Goal: Information Seeking & Learning: Learn about a topic

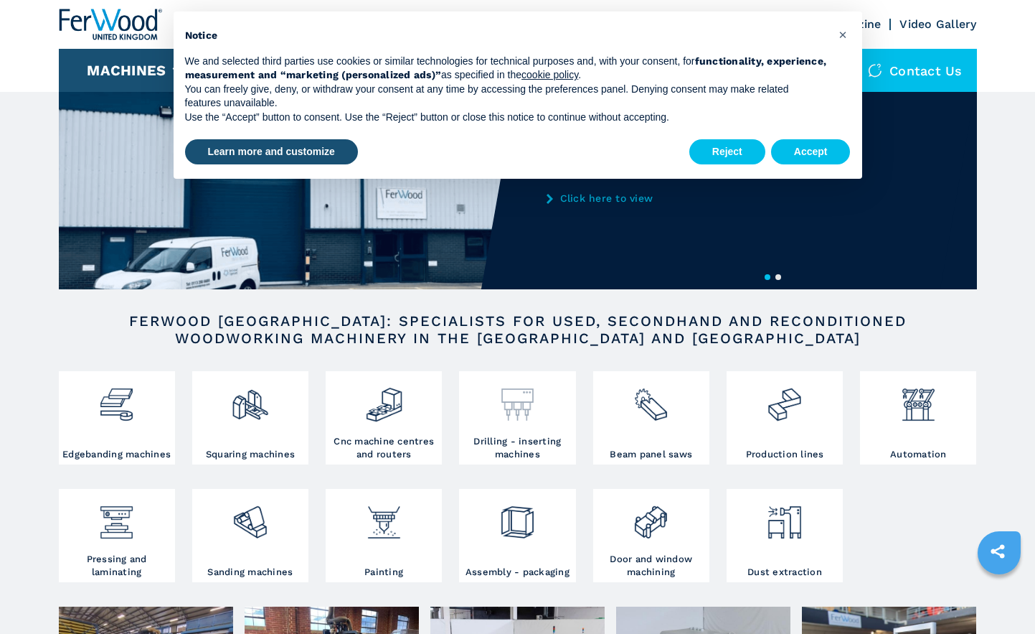
scroll to position [85, 0]
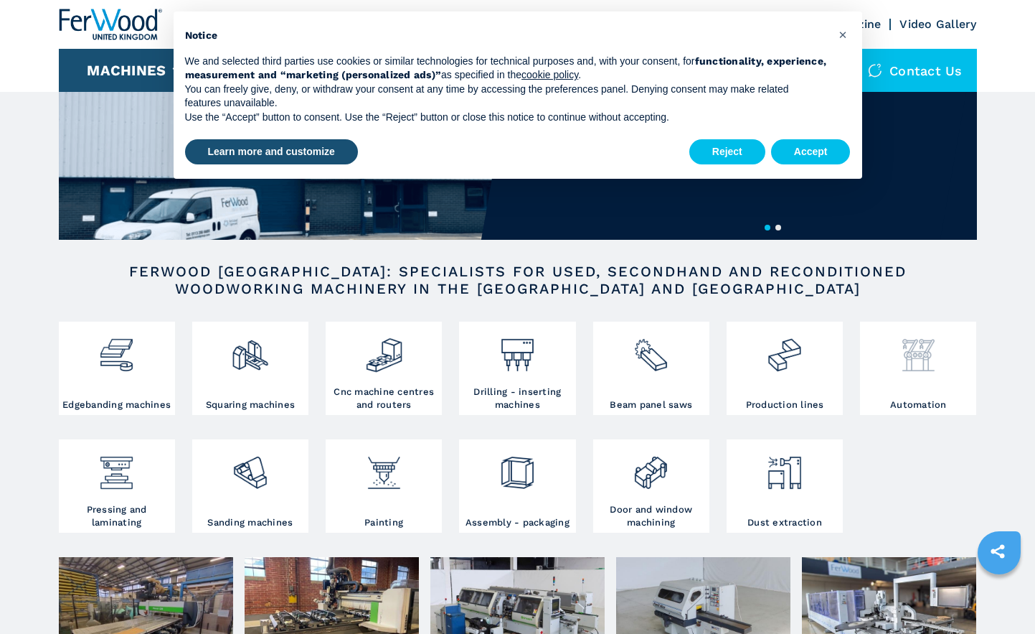
click at [953, 383] on div at bounding box center [918, 361] width 109 height 73
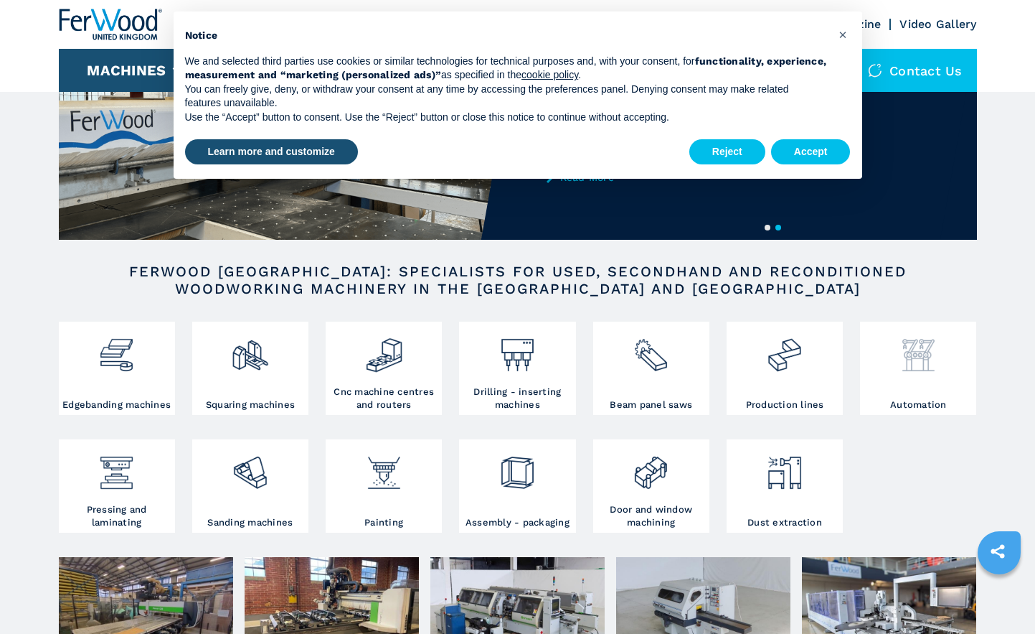
click at [922, 362] on img at bounding box center [919, 349] width 38 height 49
click at [808, 149] on button "Accept" at bounding box center [811, 152] width 80 height 26
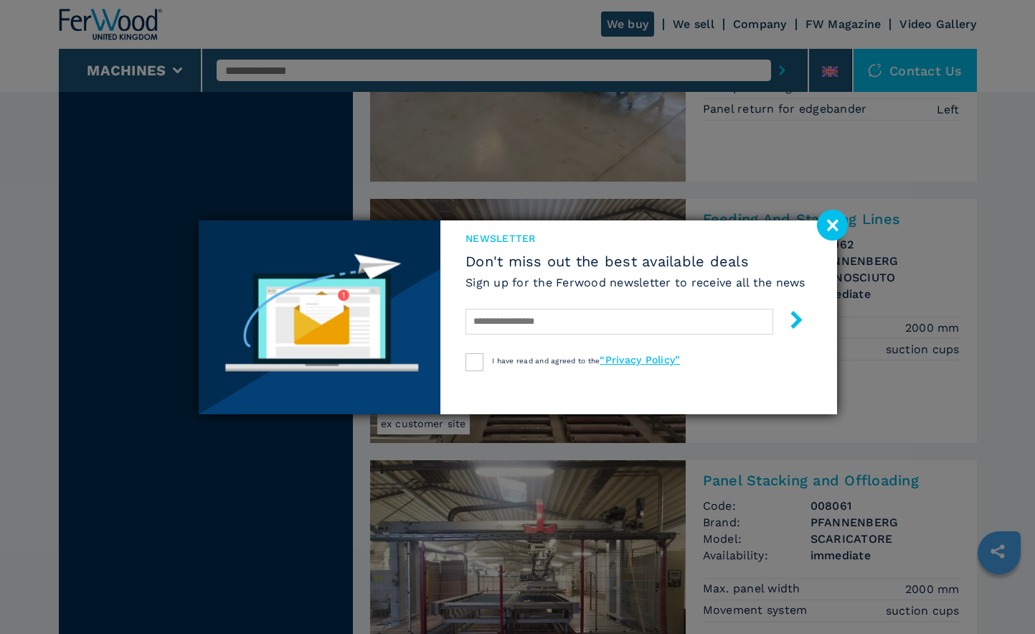
scroll to position [1714, 0]
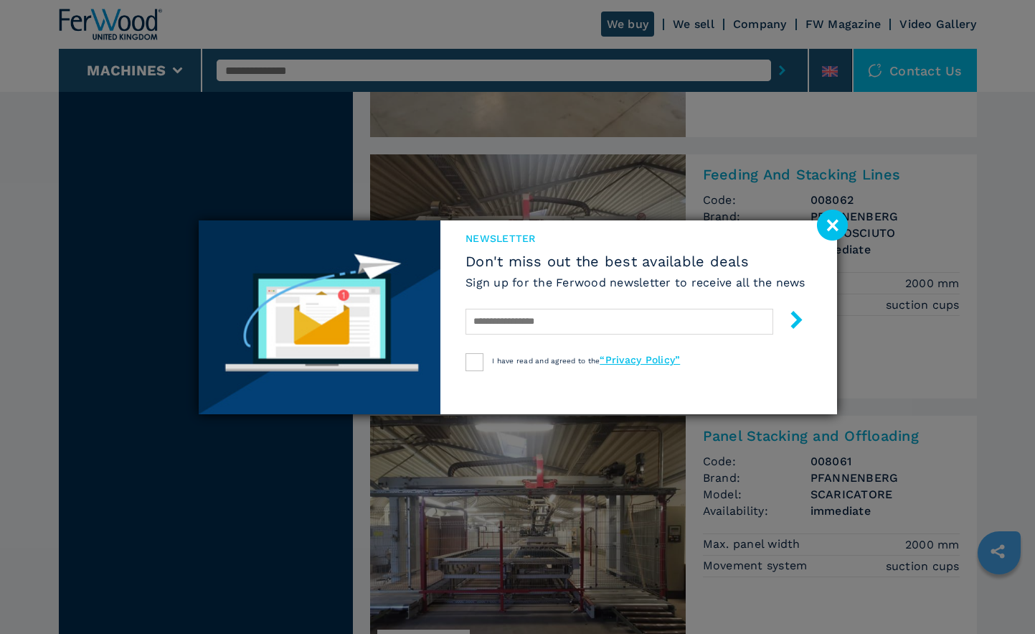
click at [842, 228] on image at bounding box center [832, 225] width 31 height 31
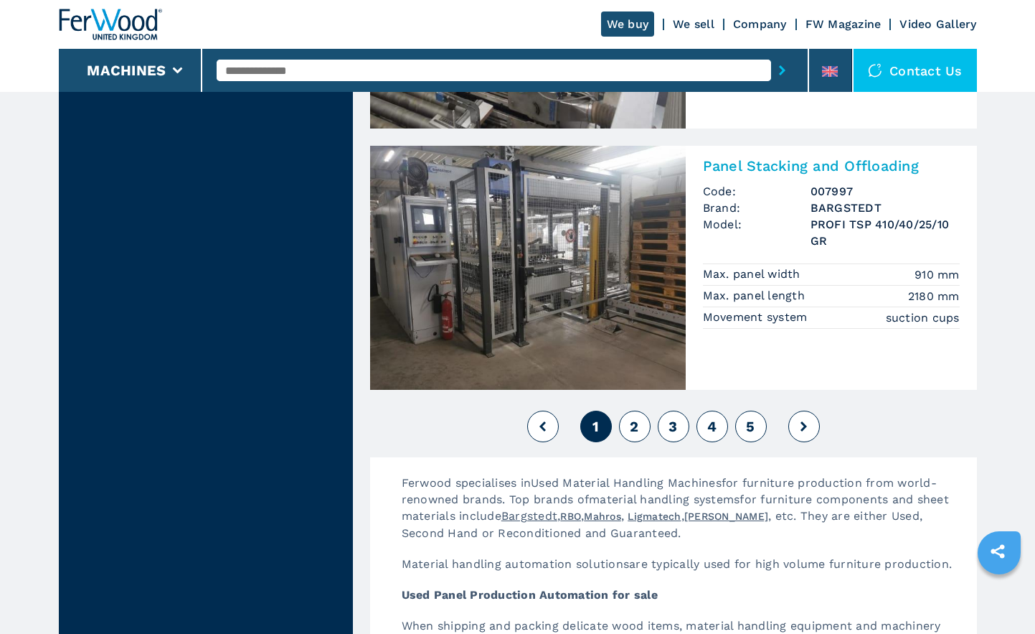
scroll to position [3245, 0]
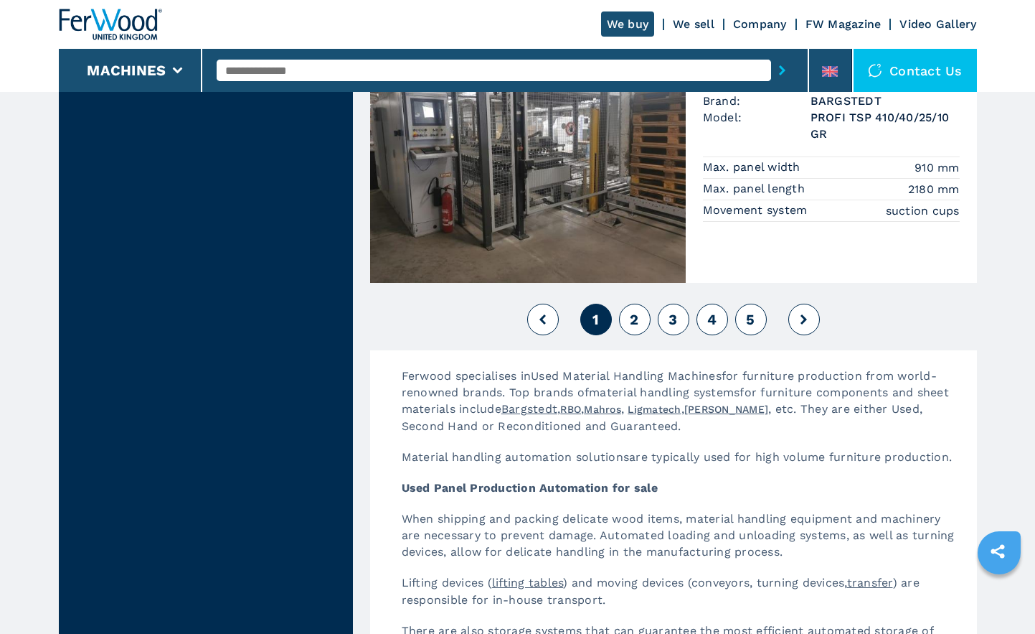
click at [636, 321] on span "2" at bounding box center [634, 319] width 9 height 17
drag, startPoint x: 1027, startPoint y: 42, endPoint x: 953, endPoint y: 25, distance: 75.9
click at [987, 32] on header "We buy We sell Company FW Magazine Video Gallery Machines Contact us" at bounding box center [517, 46] width 1035 height 92
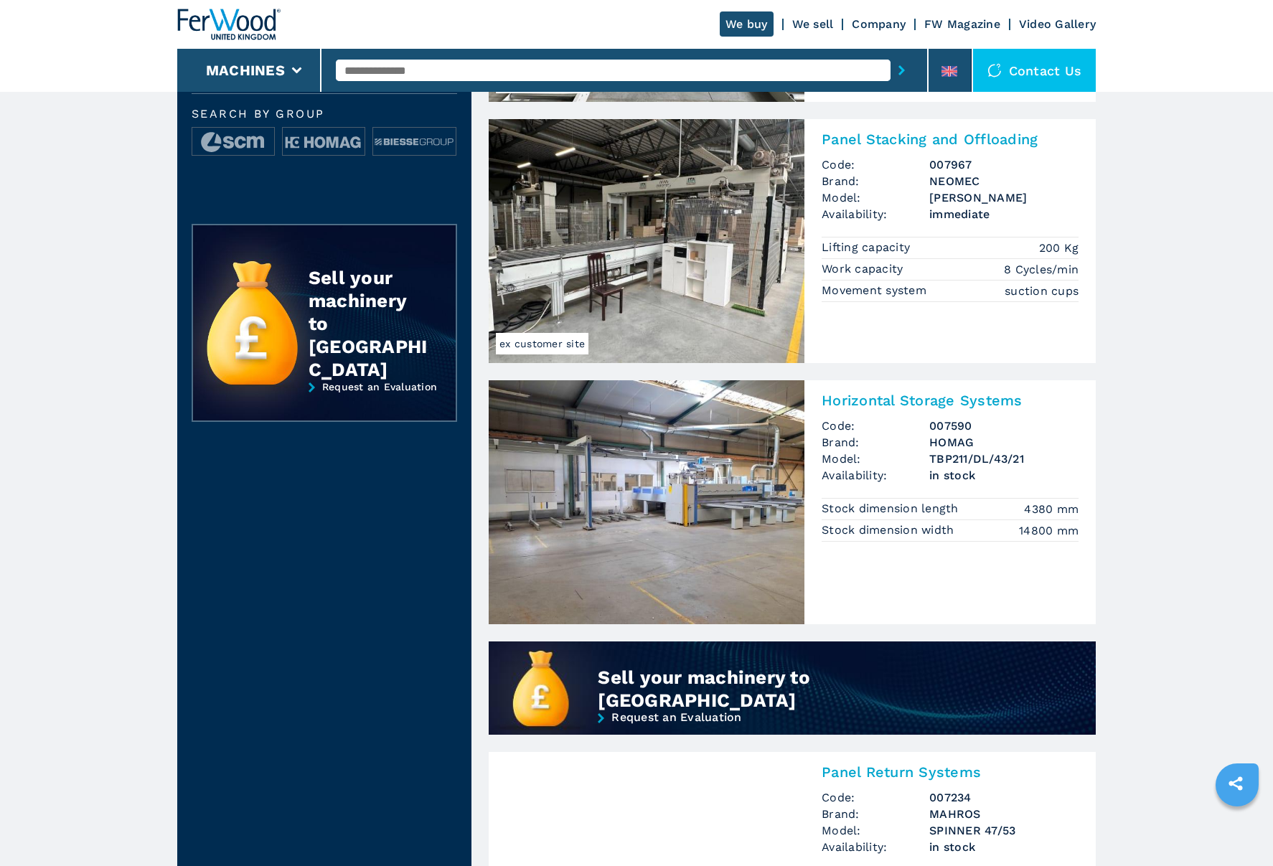
scroll to position [314, 0]
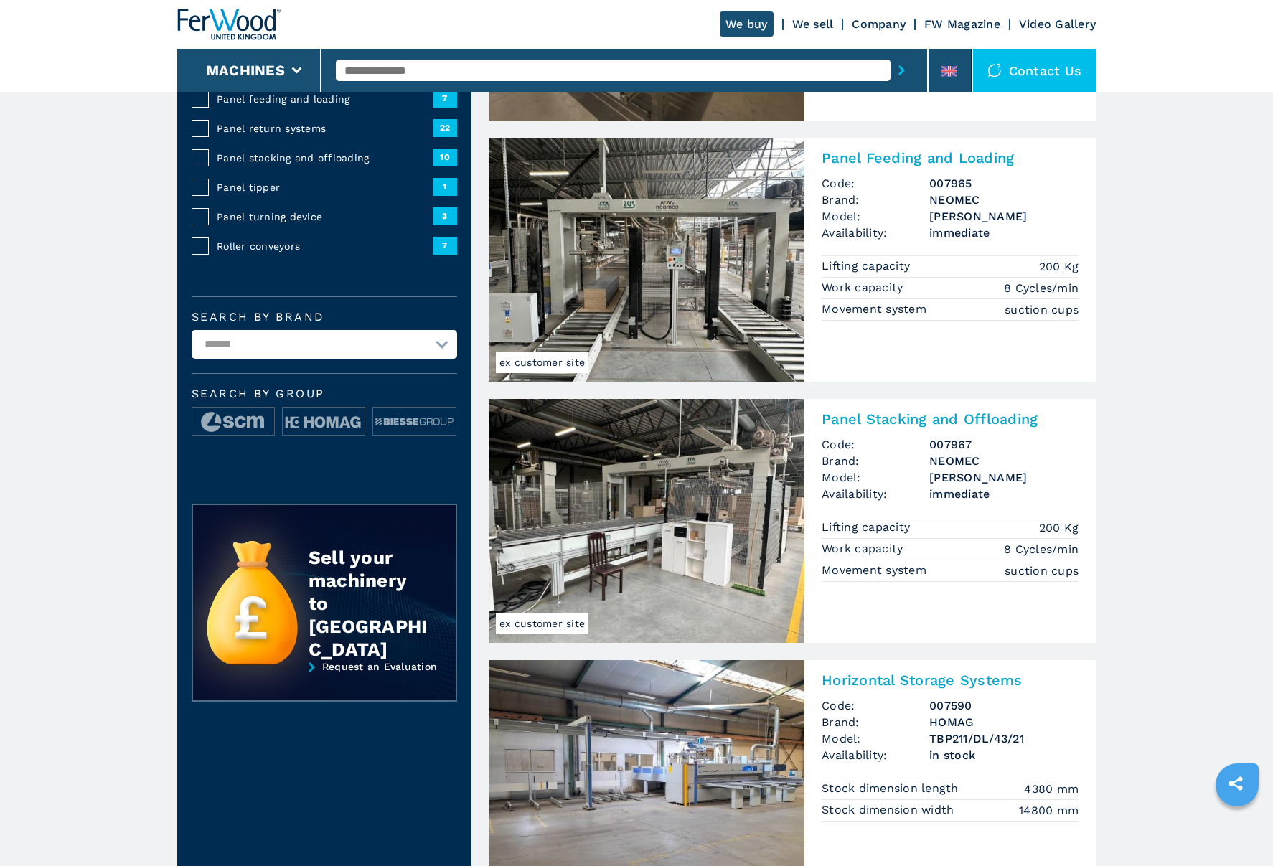
click at [721, 536] on img at bounding box center [647, 521] width 316 height 244
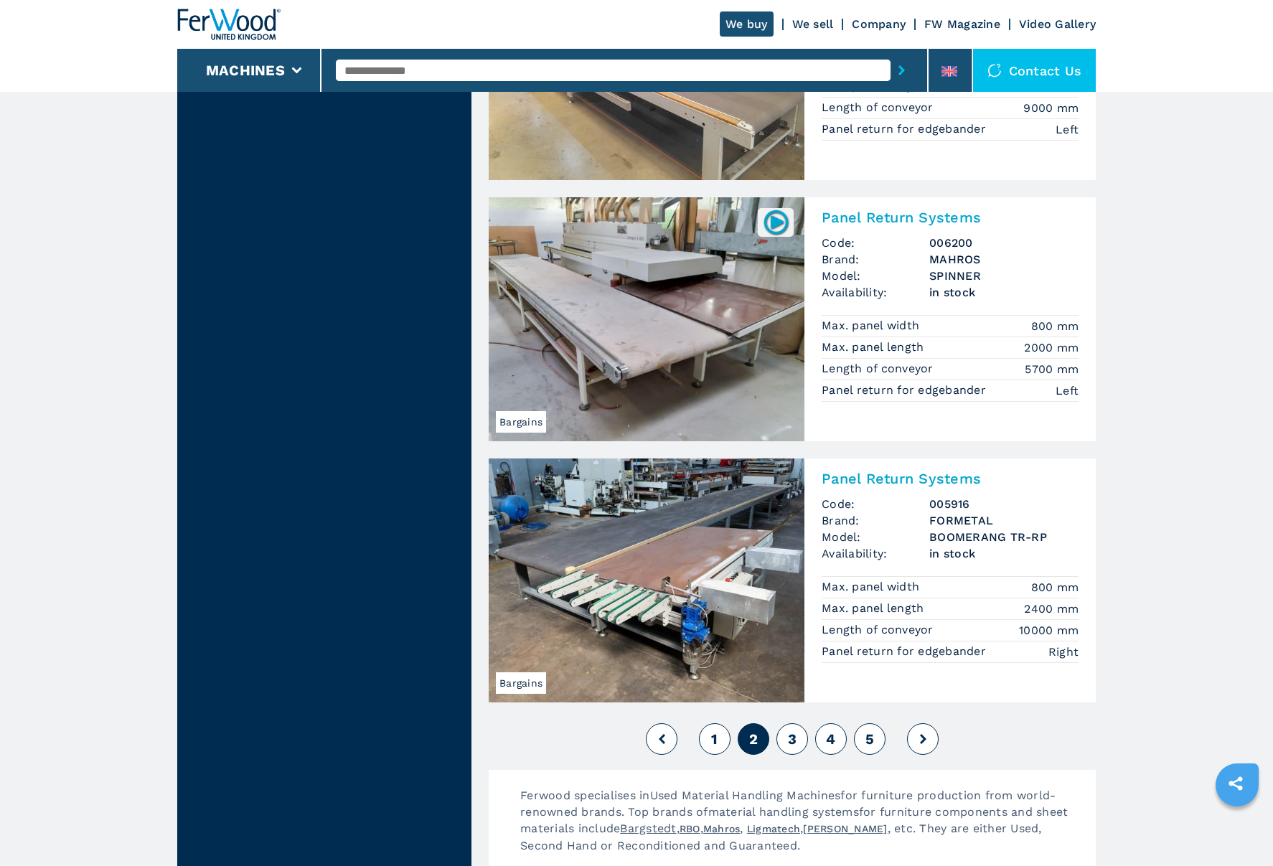
scroll to position [2856, 0]
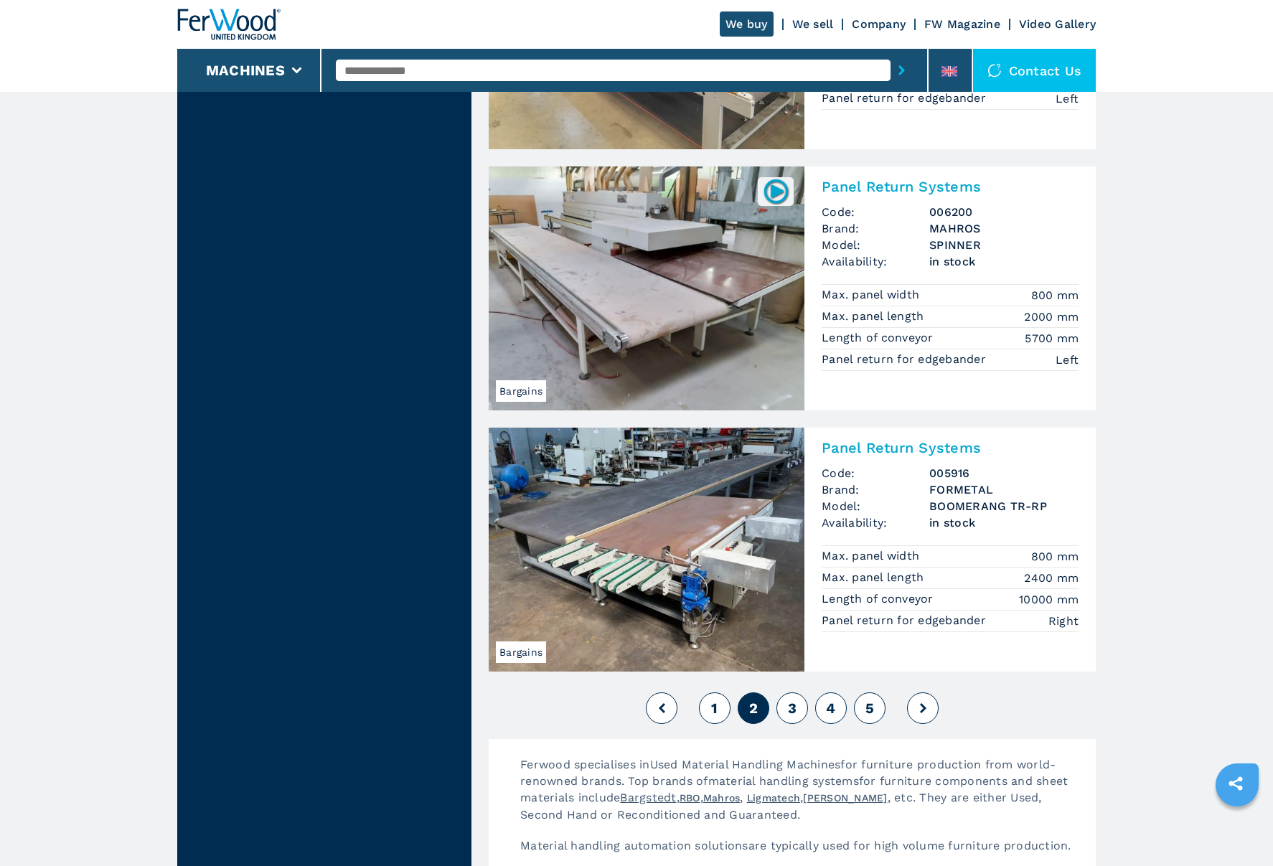
click at [800, 633] on button "3" at bounding box center [792, 708] width 32 height 32
click at [796, 633] on span "3" at bounding box center [792, 708] width 9 height 17
click at [799, 633] on button "3" at bounding box center [792, 708] width 32 height 32
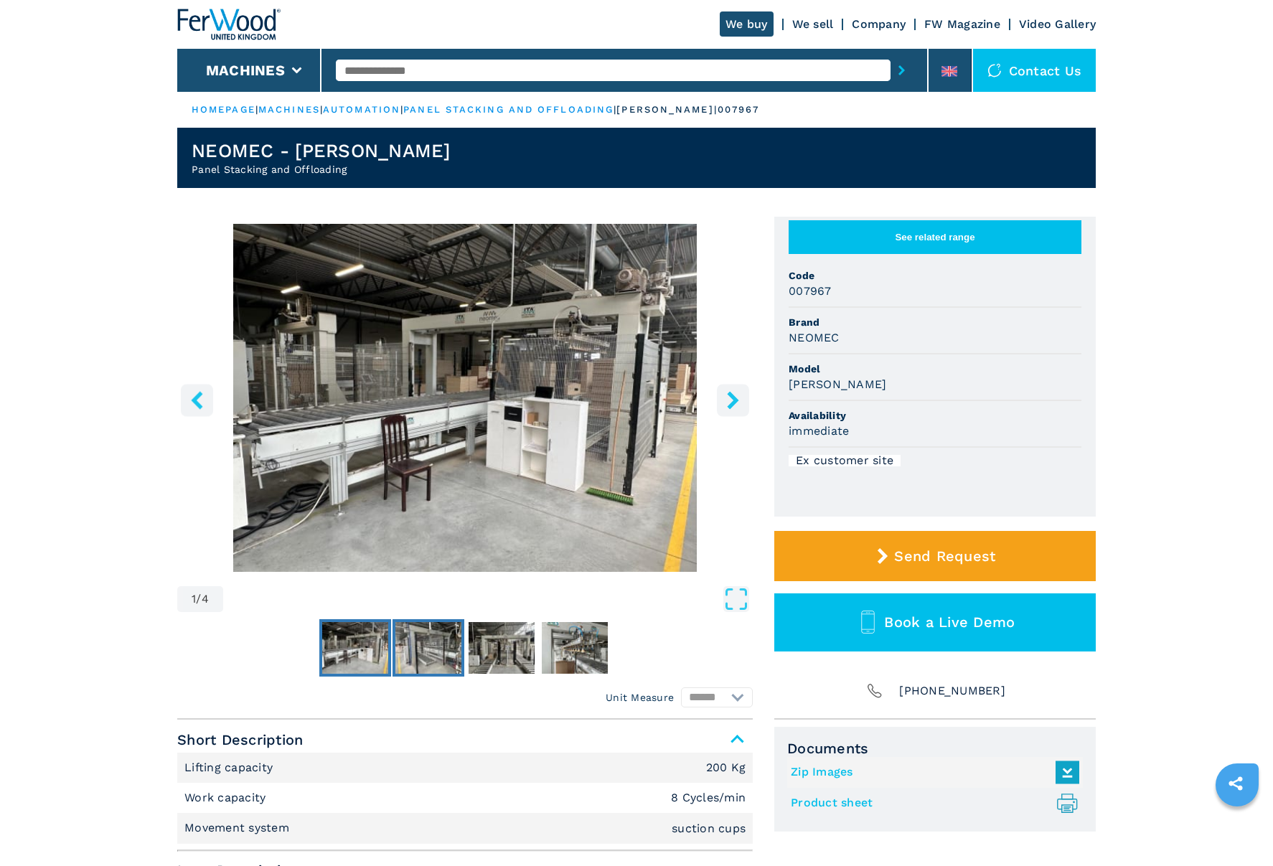
click at [446, 654] on img "Go to Slide 2" at bounding box center [428, 648] width 66 height 52
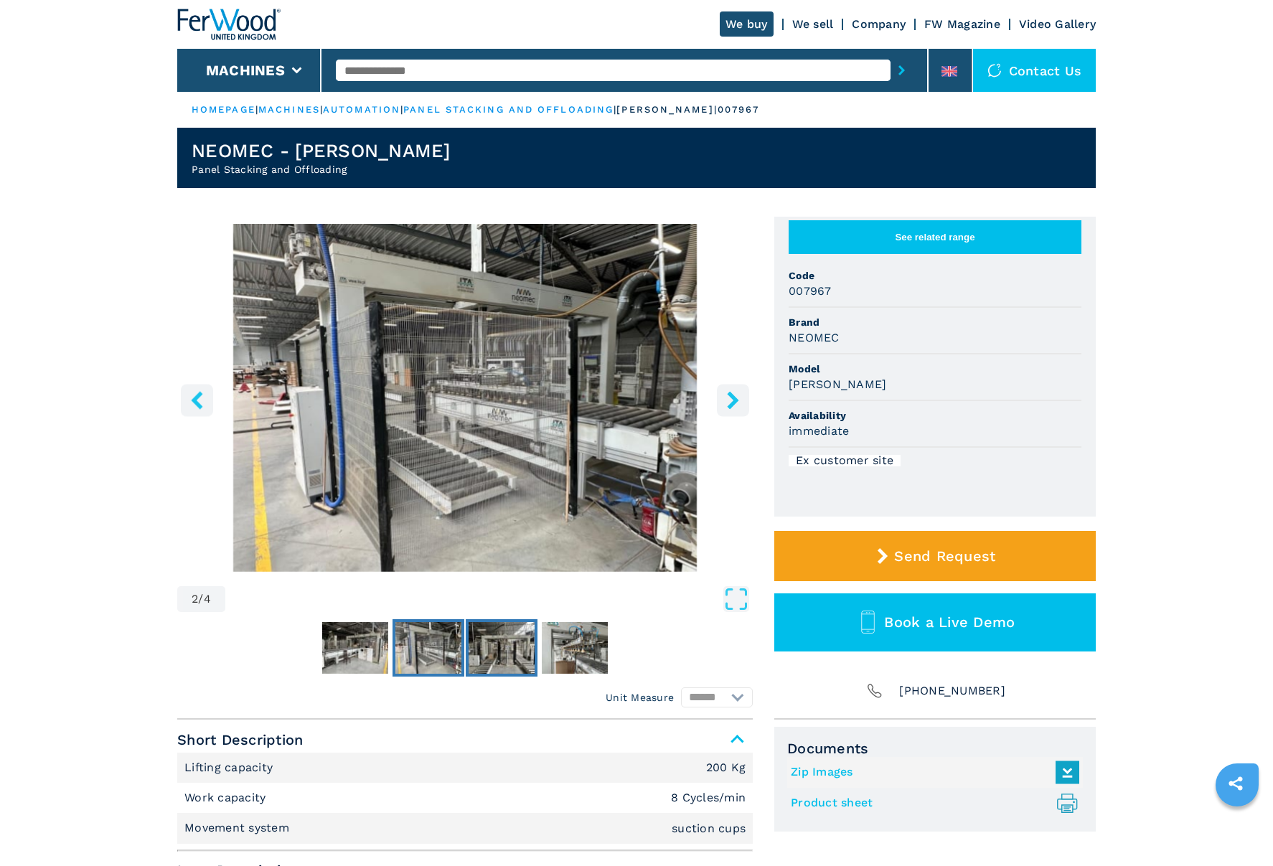
click at [497, 653] on img "Go to Slide 3" at bounding box center [502, 648] width 66 height 52
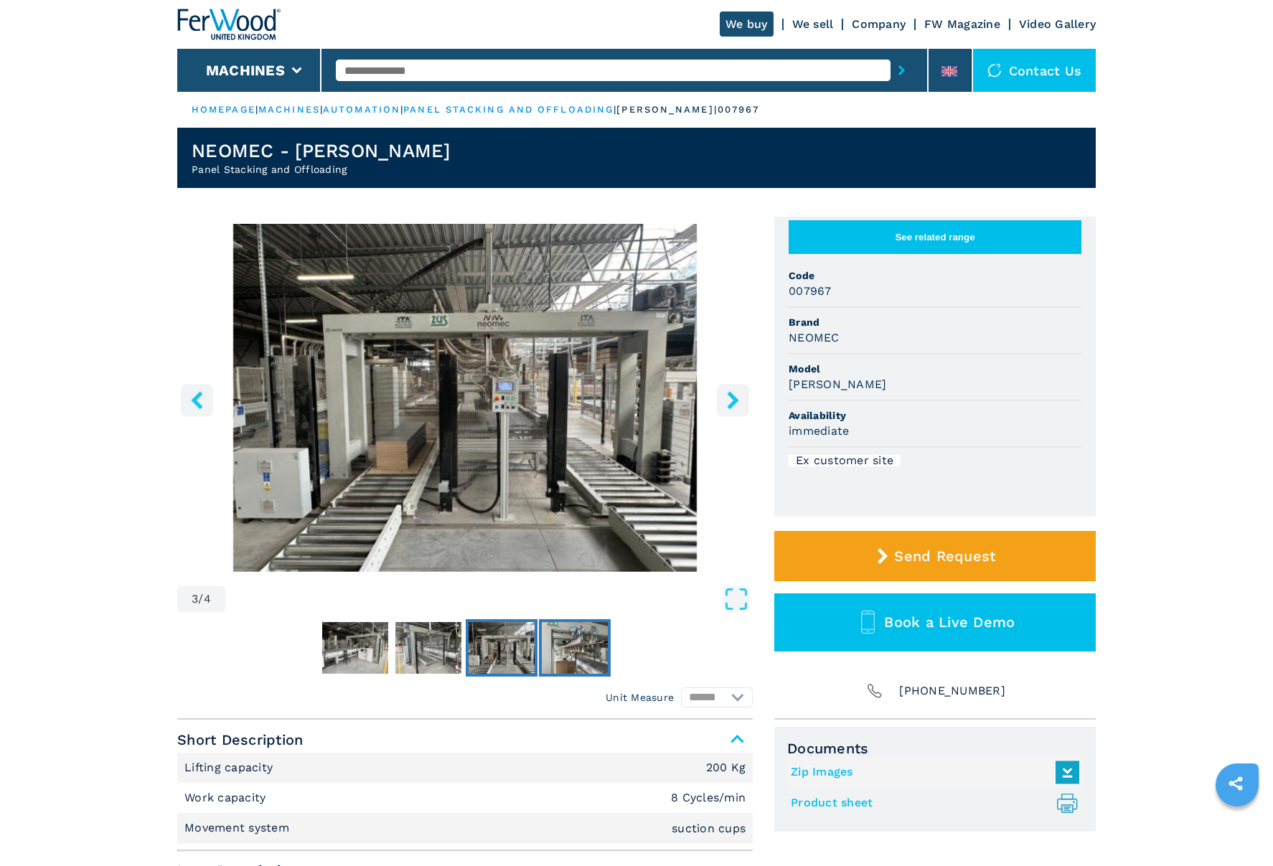
click at [565, 651] on img "Go to Slide 4" at bounding box center [575, 648] width 66 height 52
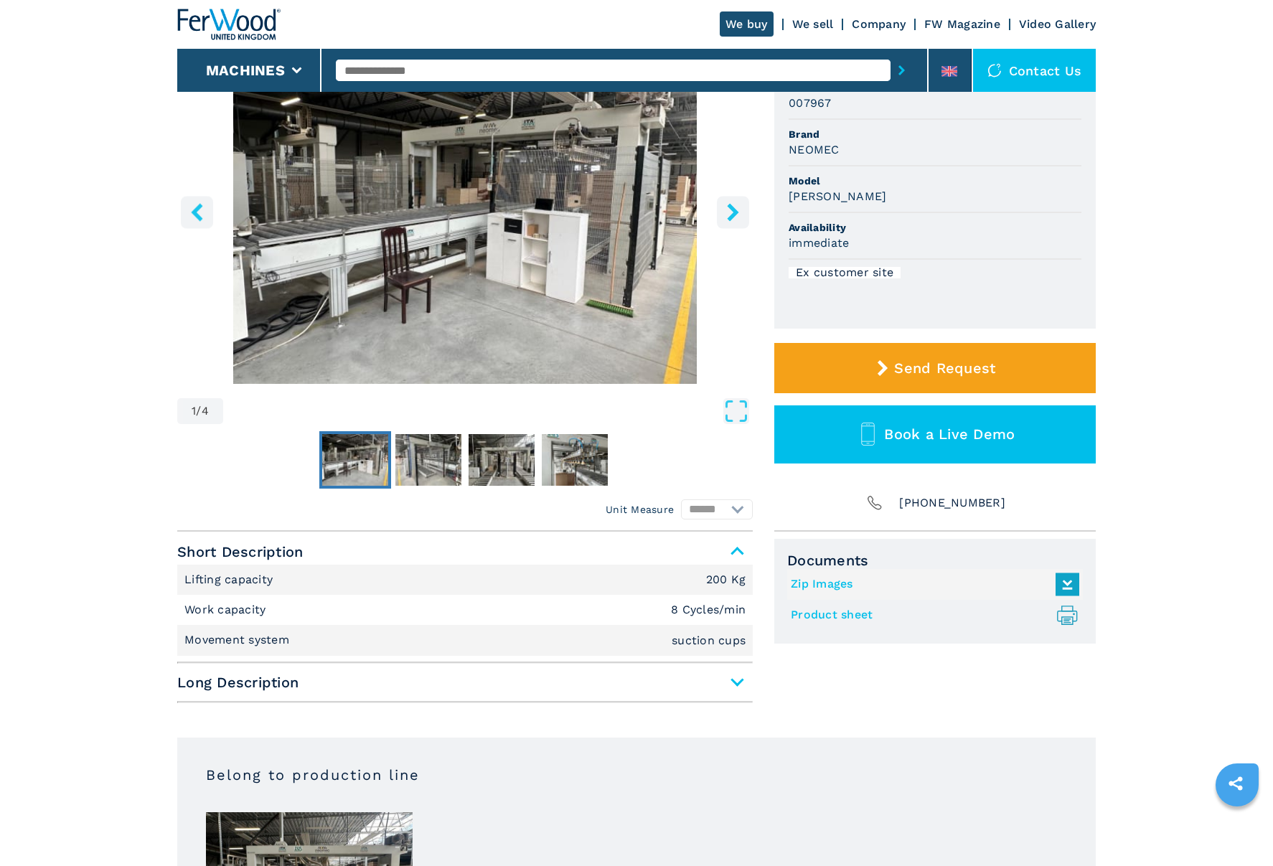
scroll to position [199, 0]
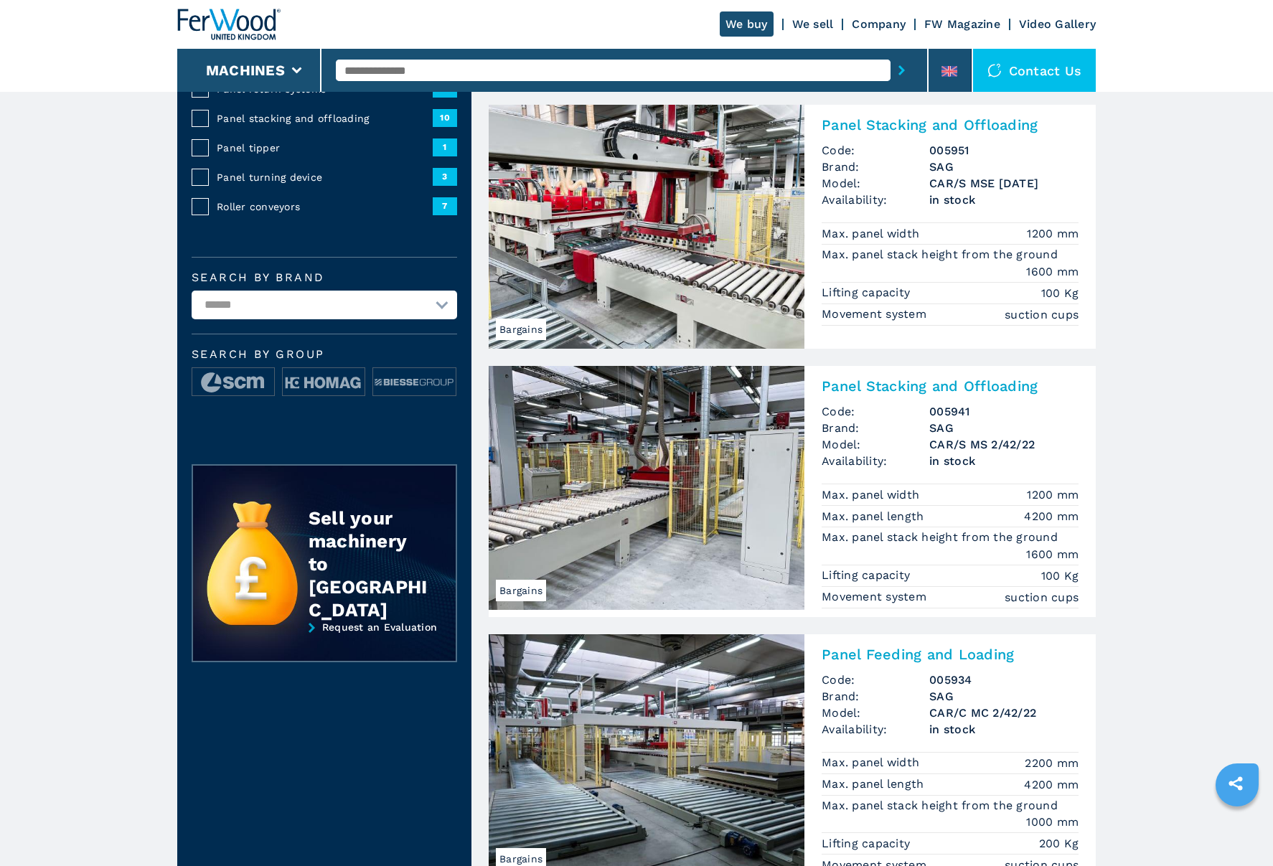
scroll to position [329, 0]
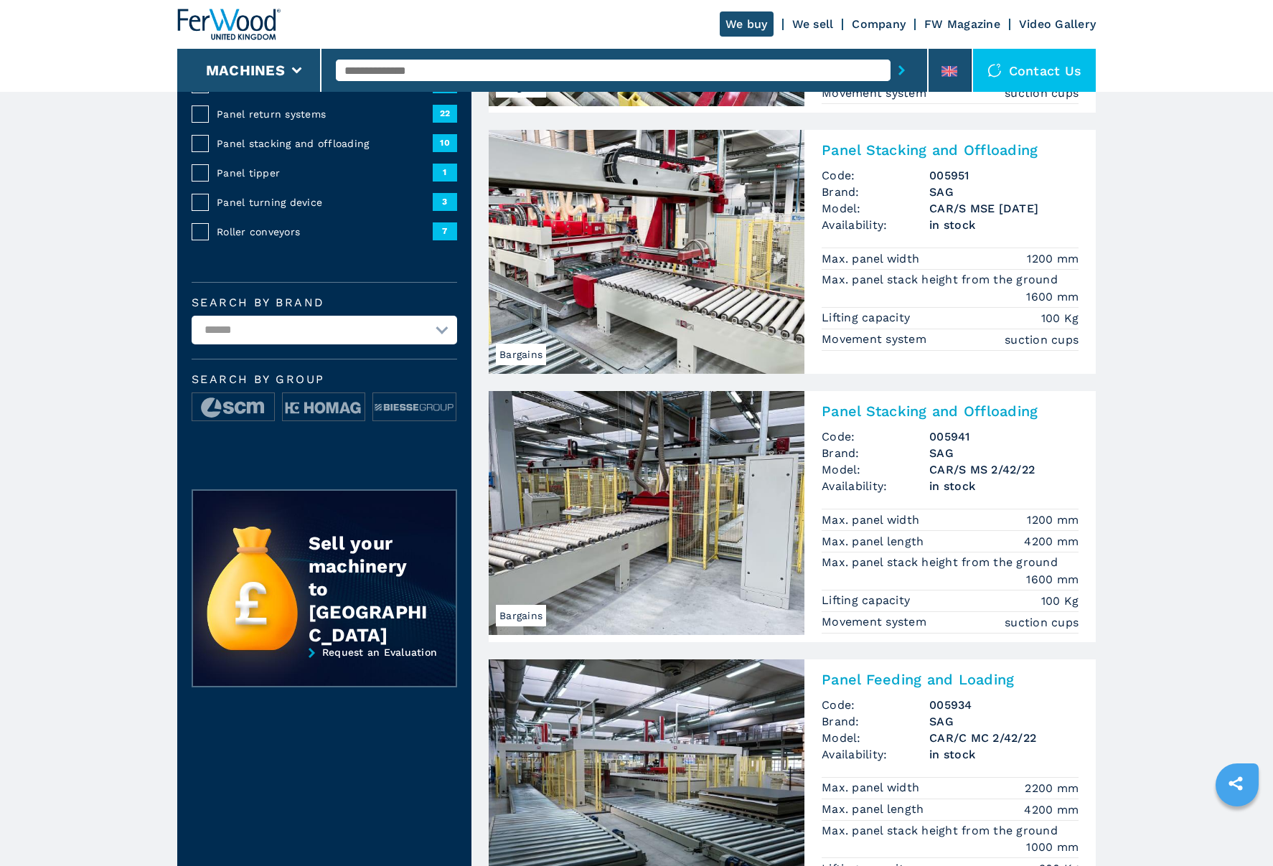
click at [652, 237] on img at bounding box center [647, 252] width 316 height 244
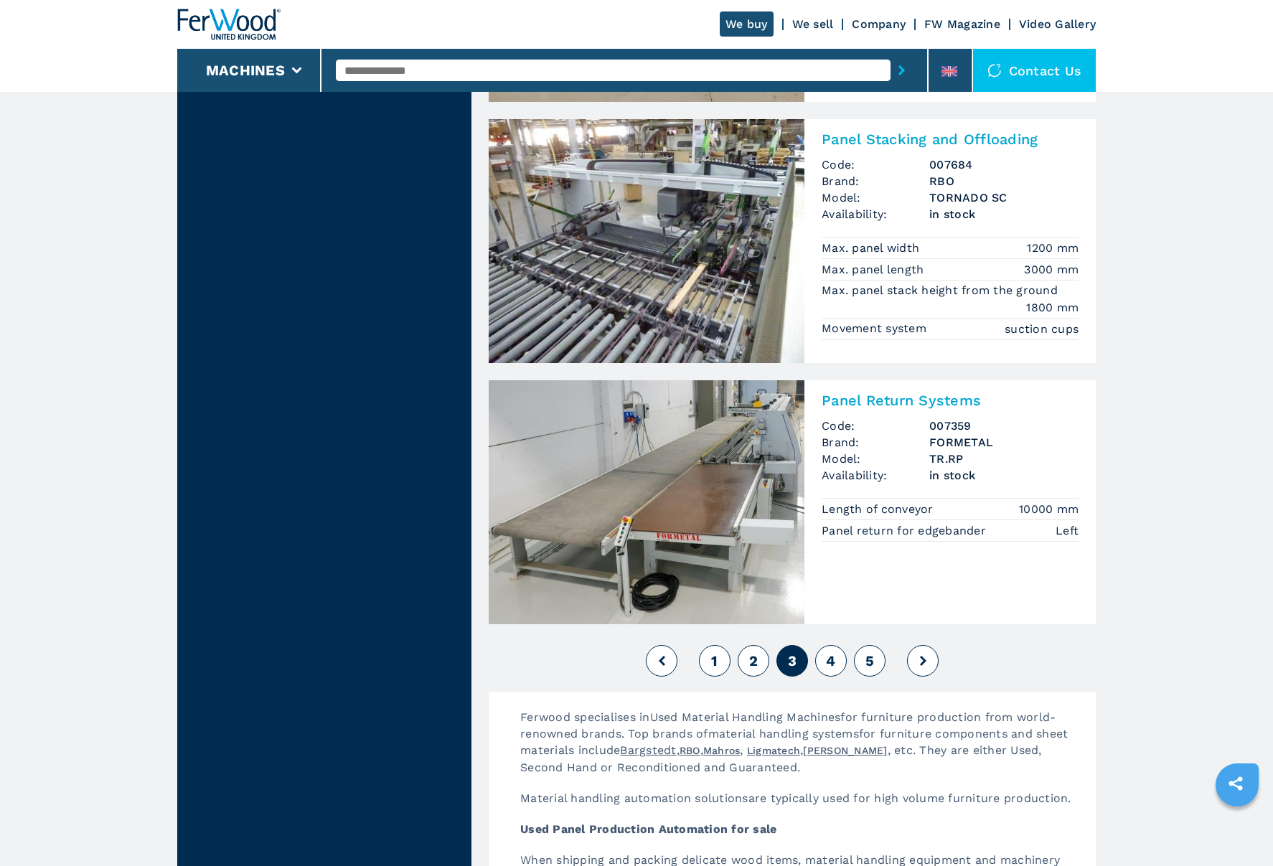
scroll to position [2982, 0]
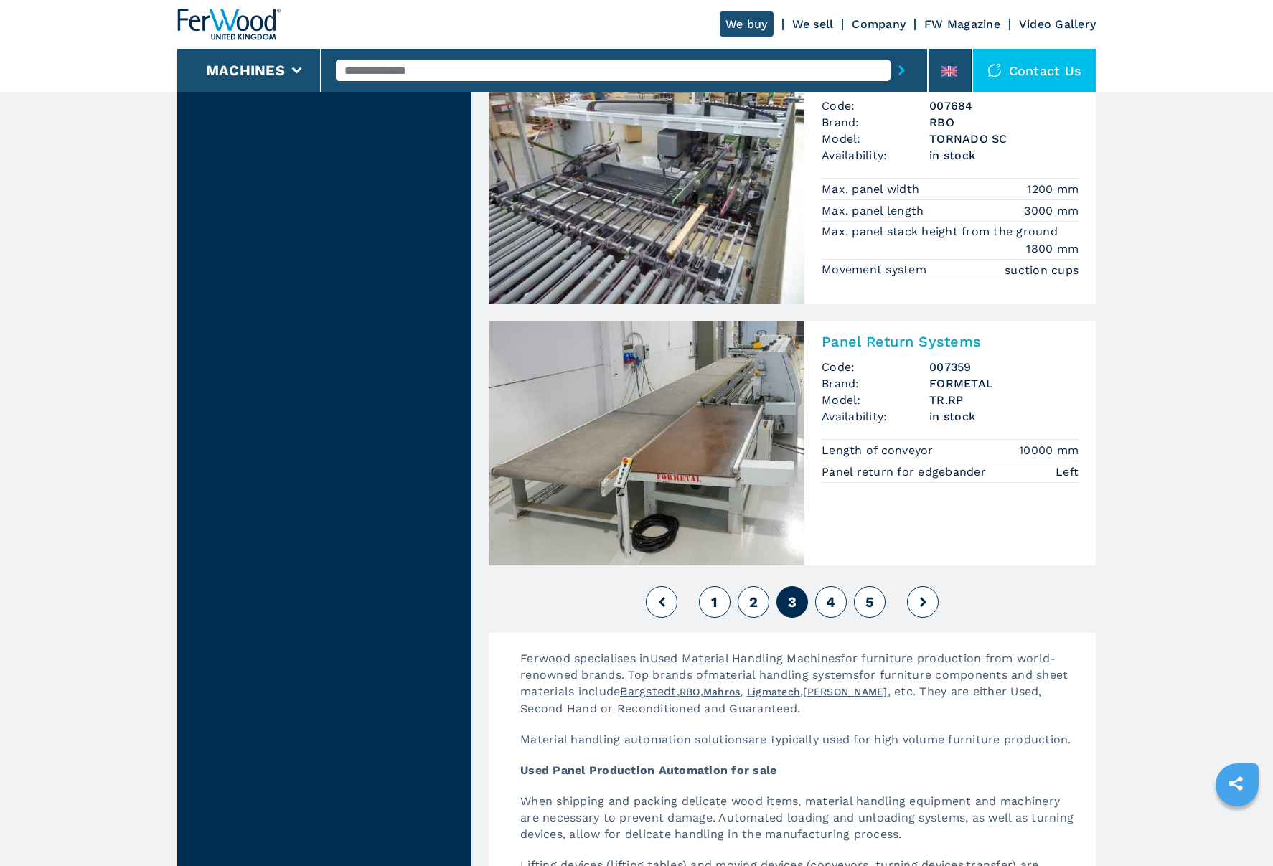
click at [831, 606] on span "4" at bounding box center [830, 601] width 9 height 17
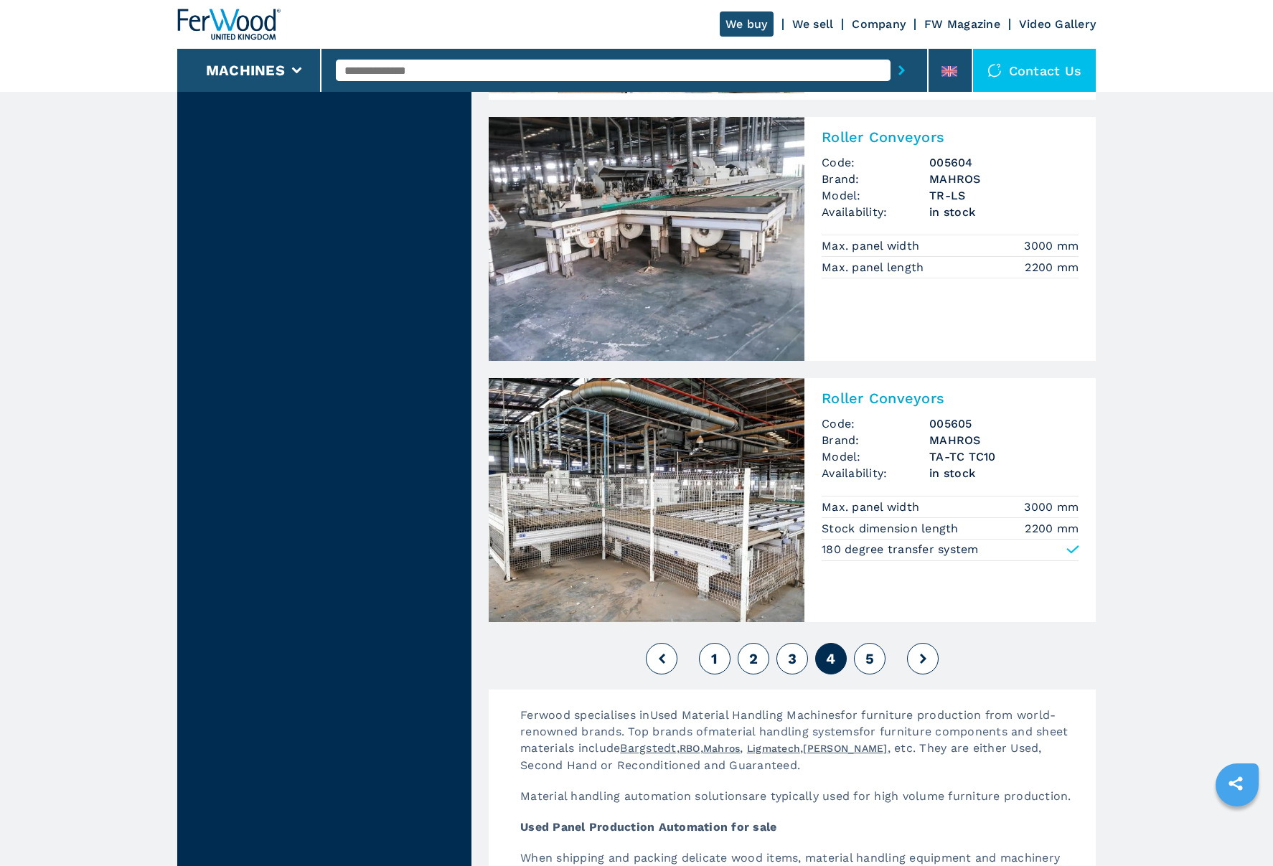
scroll to position [3222, 0]
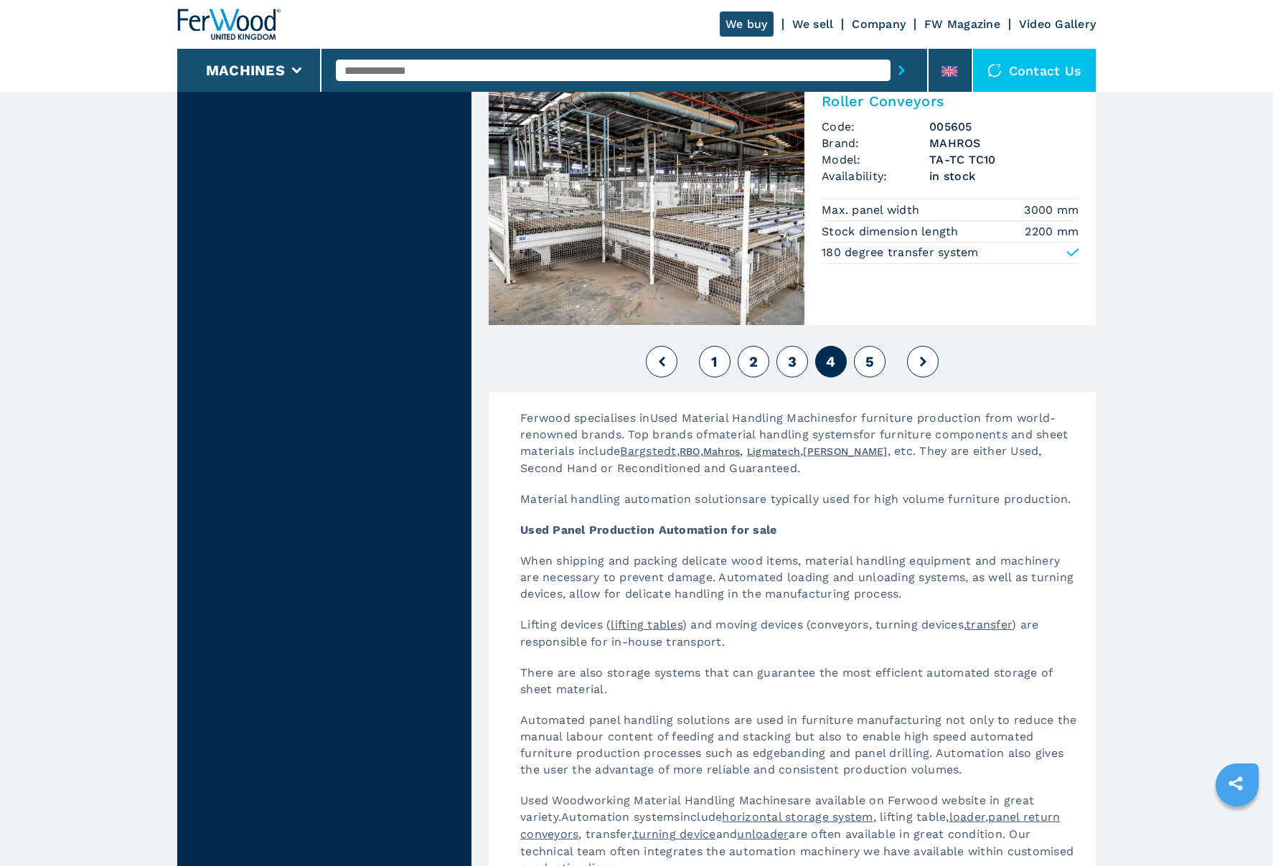
click at [867, 356] on span "5" at bounding box center [869, 361] width 9 height 17
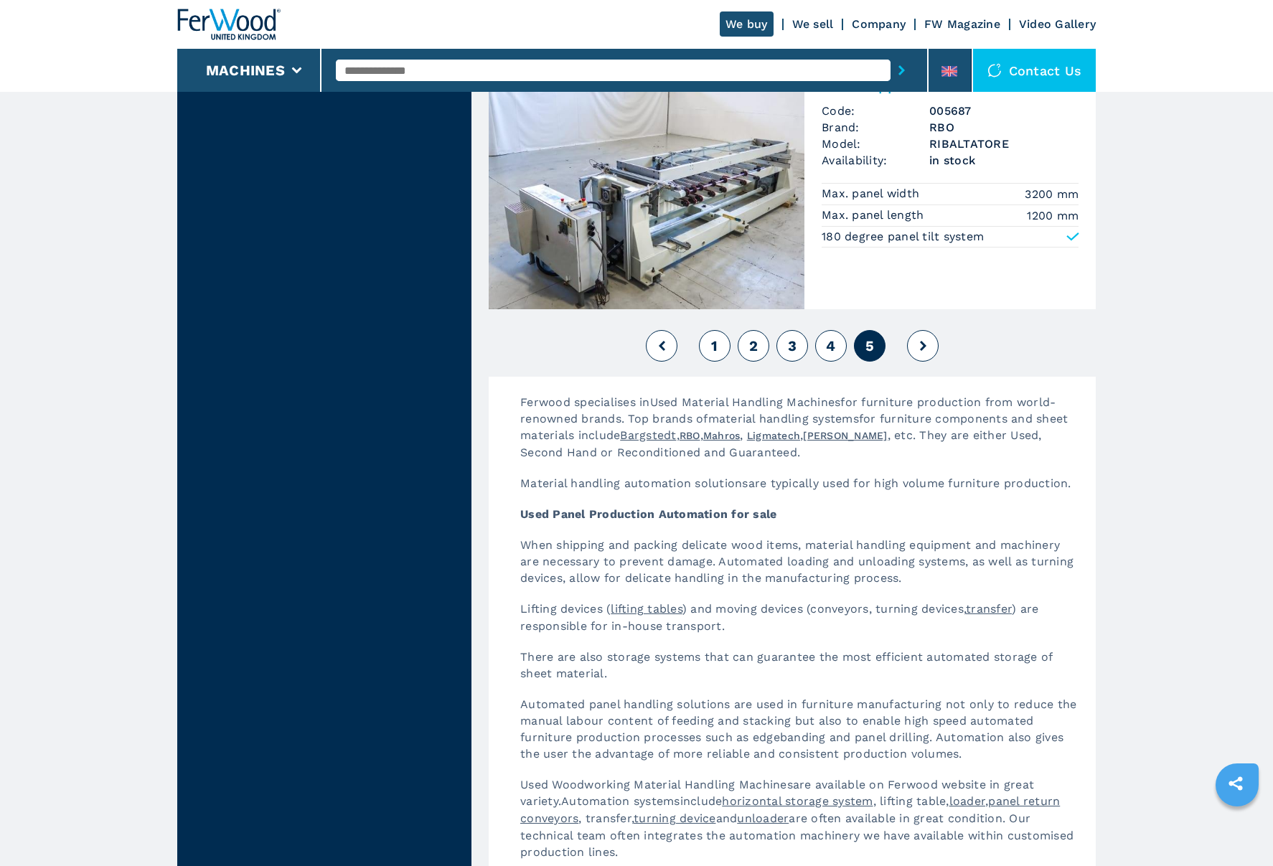
scroll to position [2460, 0]
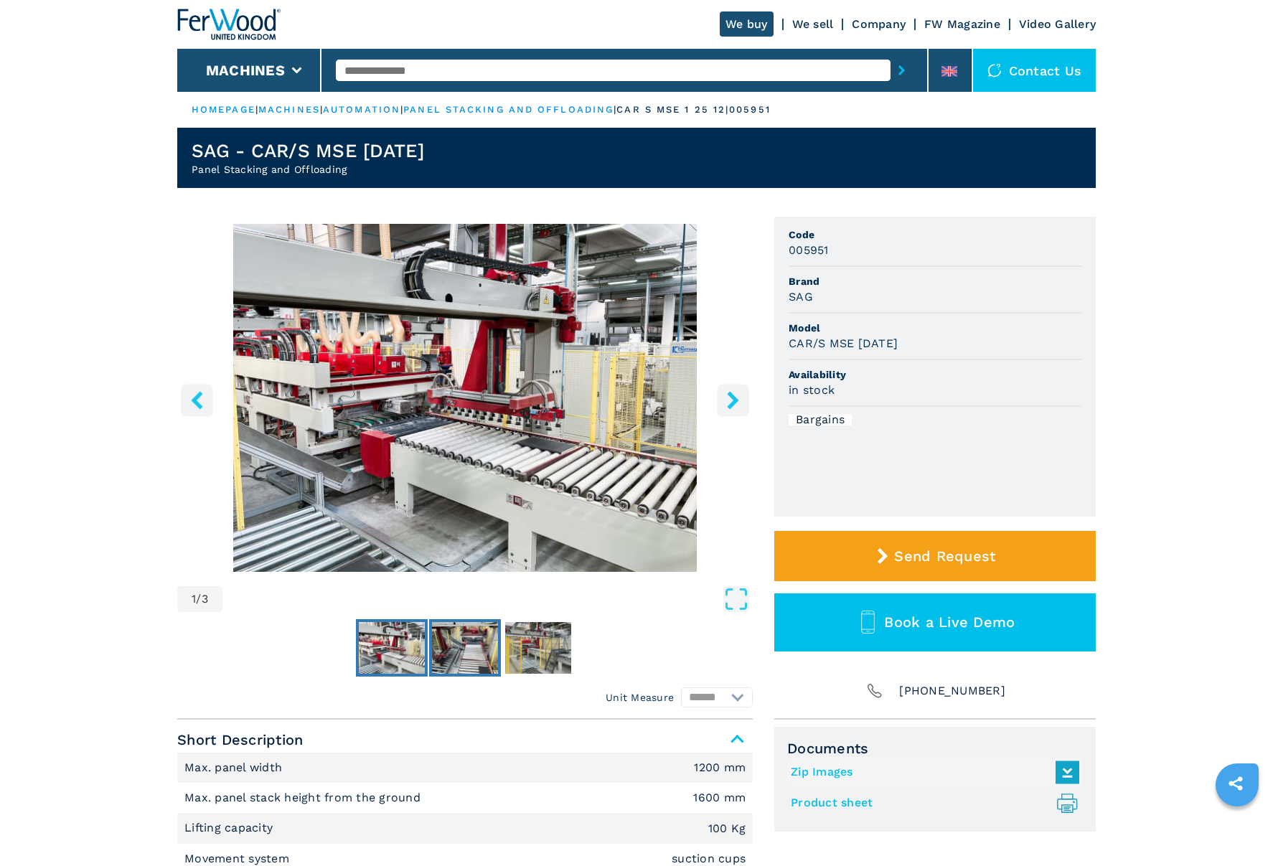
drag, startPoint x: 456, startPoint y: 654, endPoint x: 463, endPoint y: 656, distance: 7.3
click at [456, 656] on img "Go to Slide 2" at bounding box center [465, 648] width 66 height 52
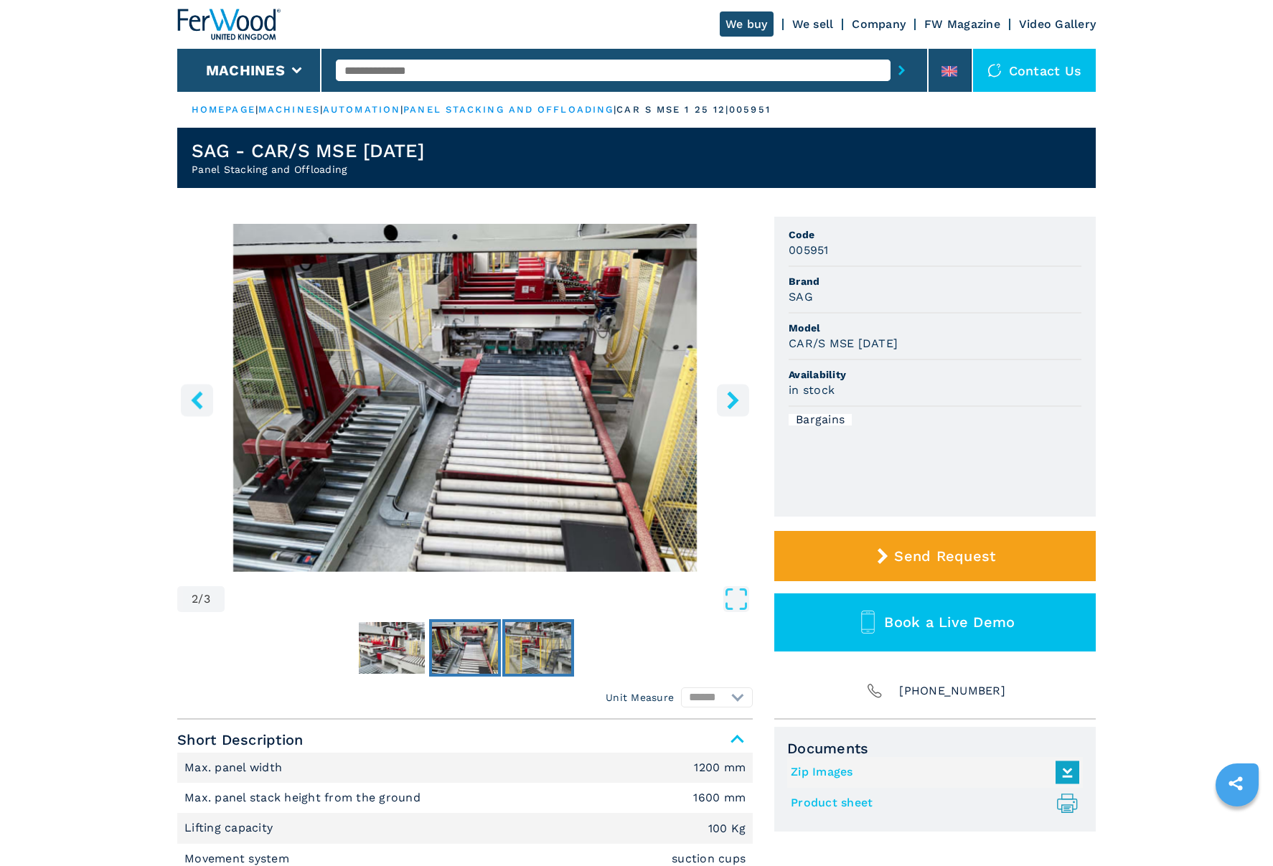
click at [535, 651] on img "Go to Slide 3" at bounding box center [538, 648] width 66 height 52
